Goal: Task Accomplishment & Management: Use online tool/utility

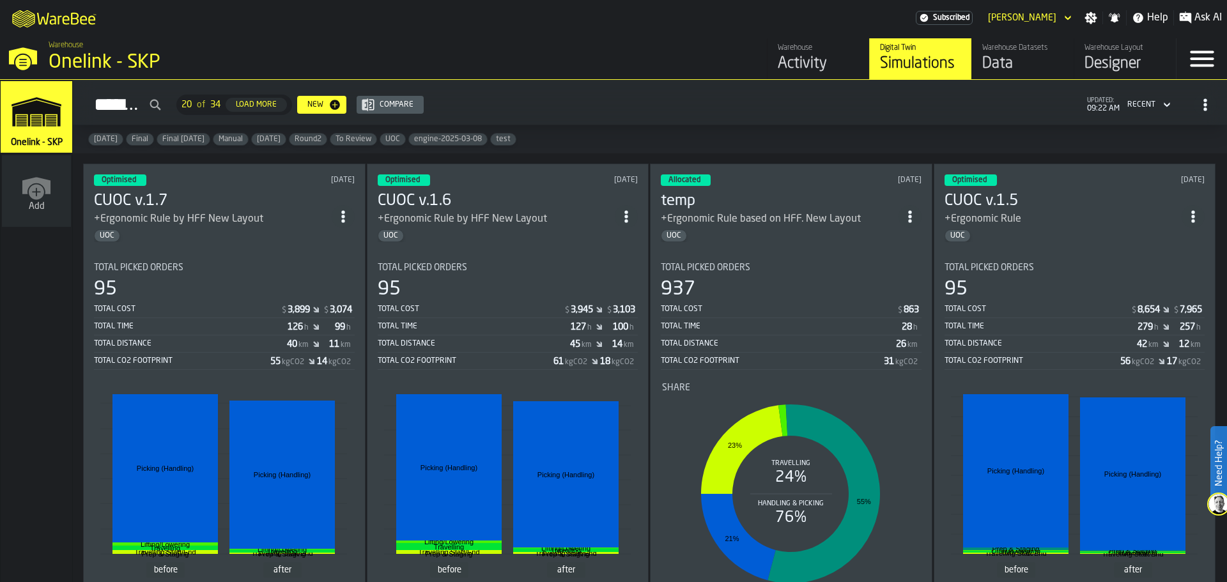
click at [1122, 47] on div "Warehouse Layout" at bounding box center [1125, 47] width 81 height 9
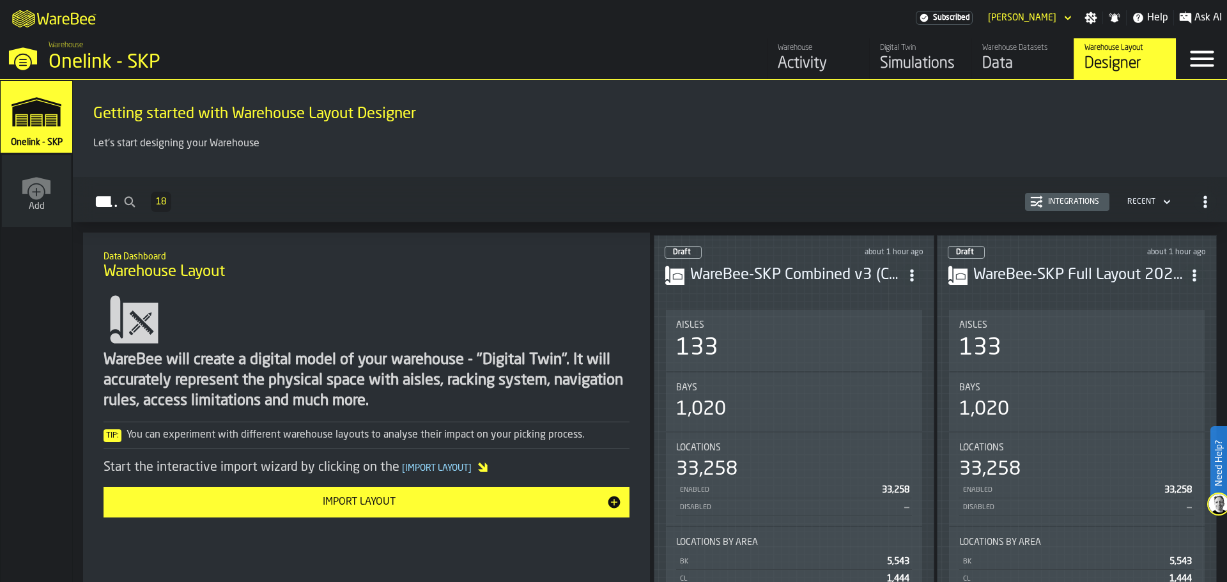
click at [1072, 269] on h3 "WareBee-SKP Full Layout 2025-09" at bounding box center [1078, 275] width 210 height 20
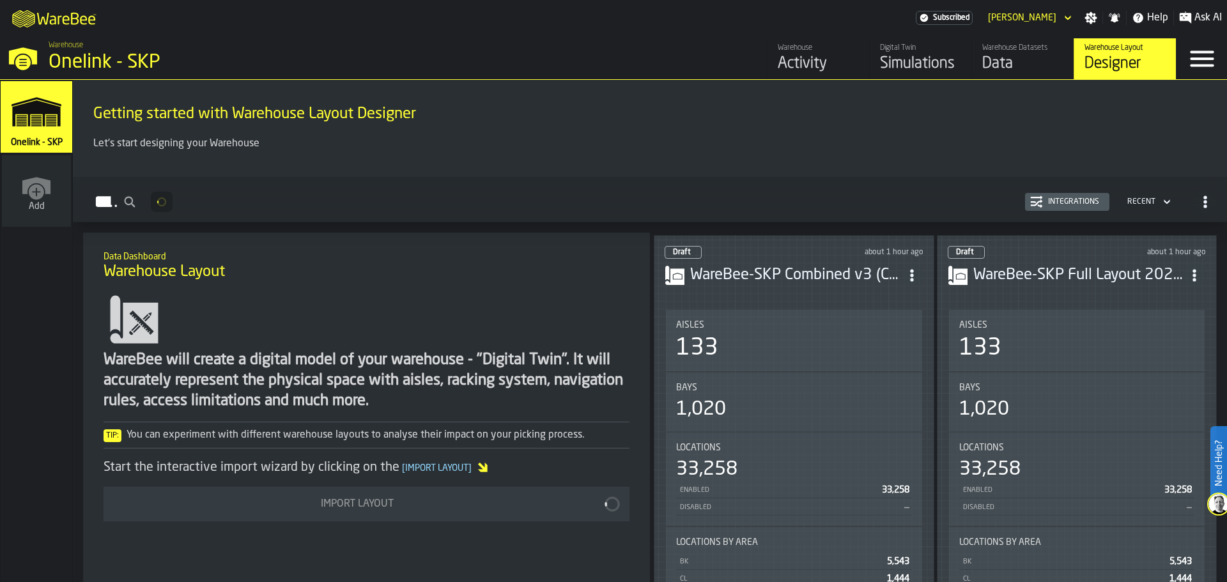
click at [727, 268] on h3 "WareBee-SKP Combined v3 (Conv).csv" at bounding box center [795, 275] width 210 height 20
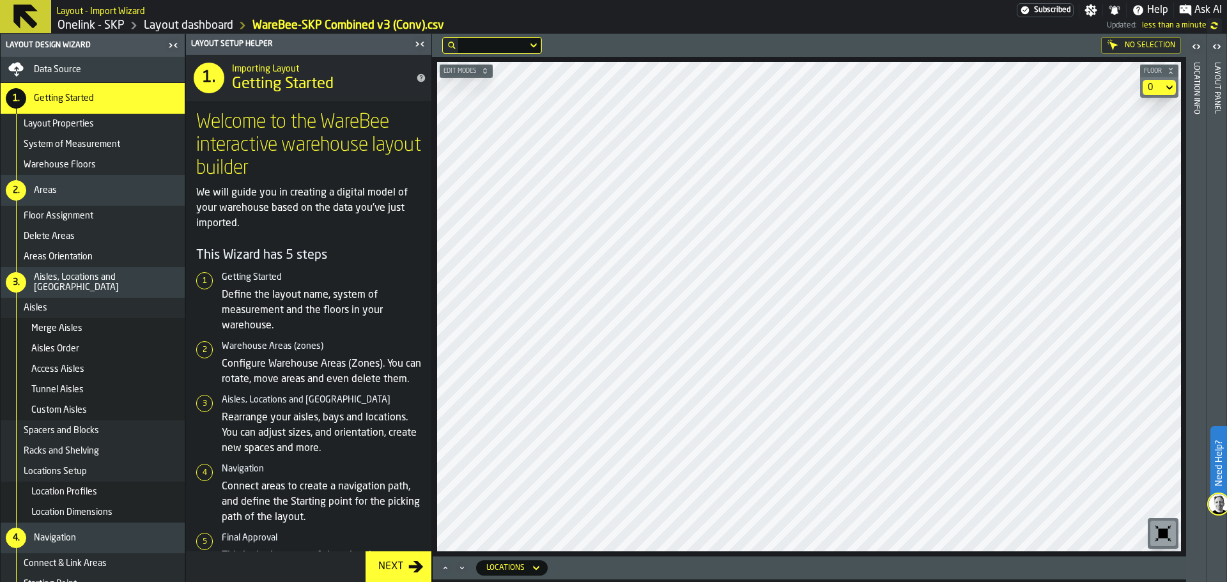
click at [1224, 396] on main "Layout Design Wizard Data Source 1. Getting Started Layout Properties System of…" at bounding box center [613, 308] width 1227 height 548
click at [1210, 262] on main "Layout Design Wizard Data Source 1. Getting Started Layout Properties System of…" at bounding box center [613, 308] width 1227 height 548
